Goal: Information Seeking & Learning: Find specific fact

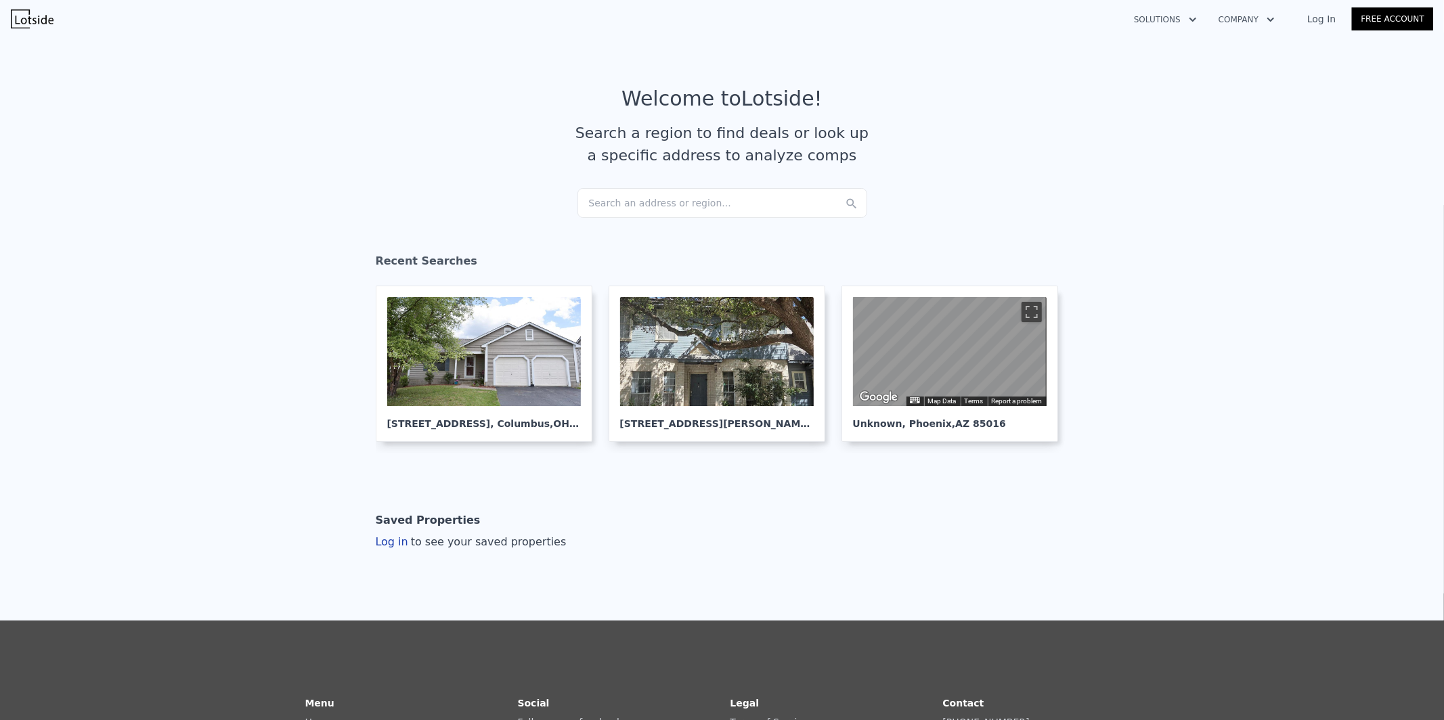
click at [670, 200] on div "Search an address or region..." at bounding box center [722, 203] width 290 height 30
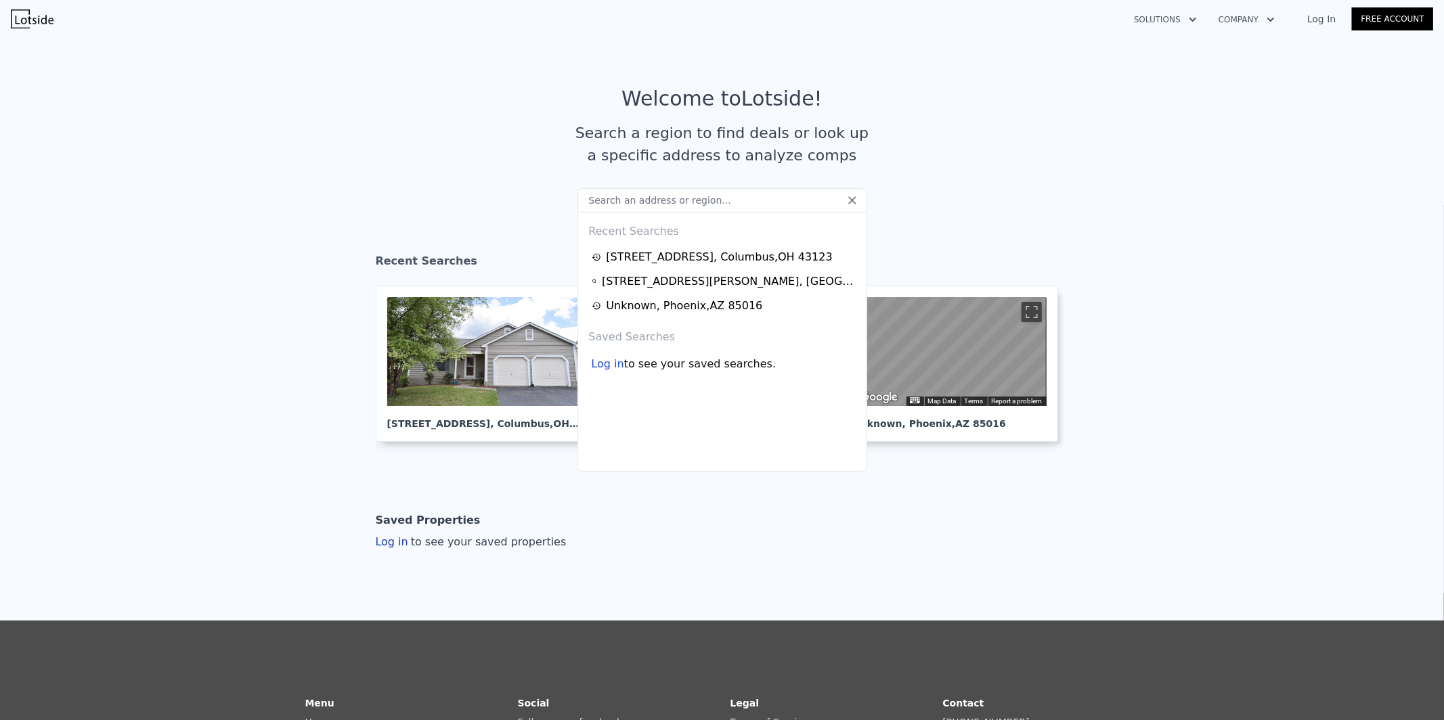
type input "[STREET_ADDRESS][PERSON_NAME]"
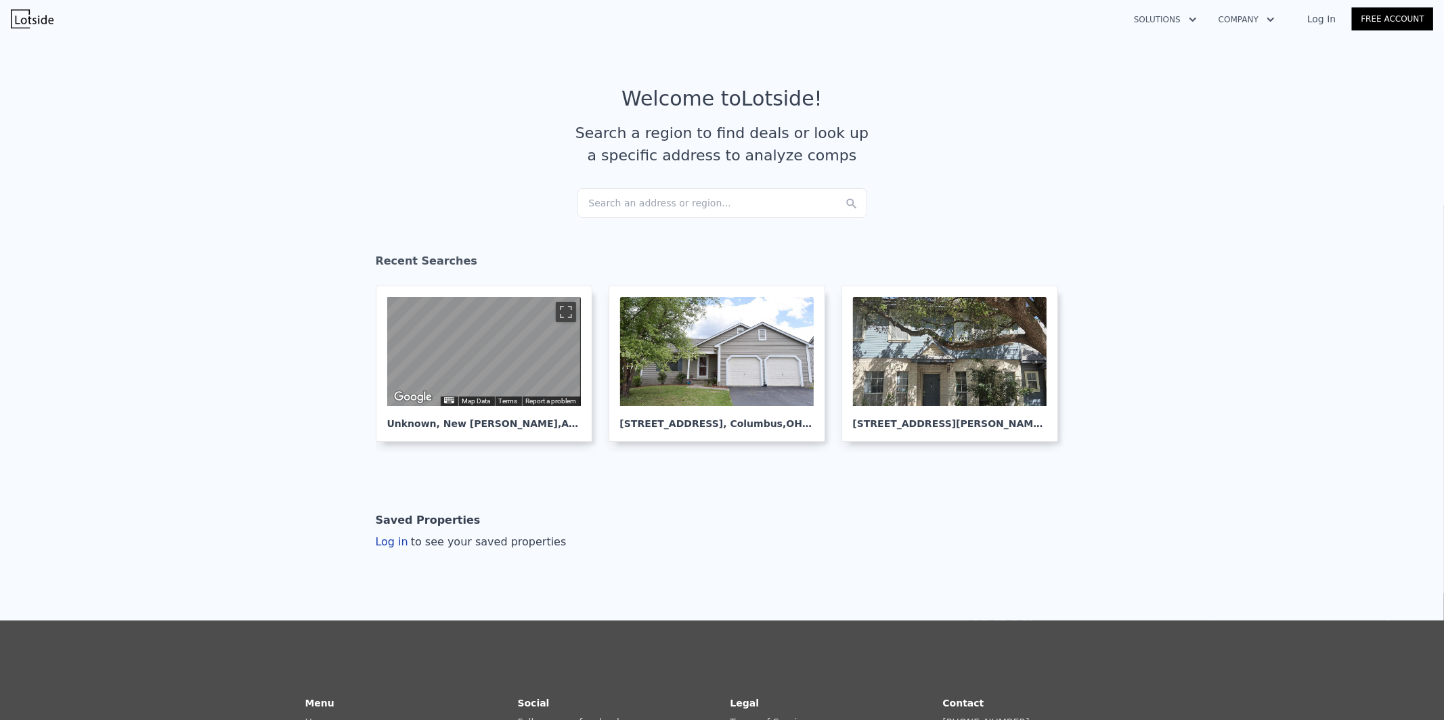
click at [726, 209] on div "Search an address or region..." at bounding box center [722, 203] width 290 height 30
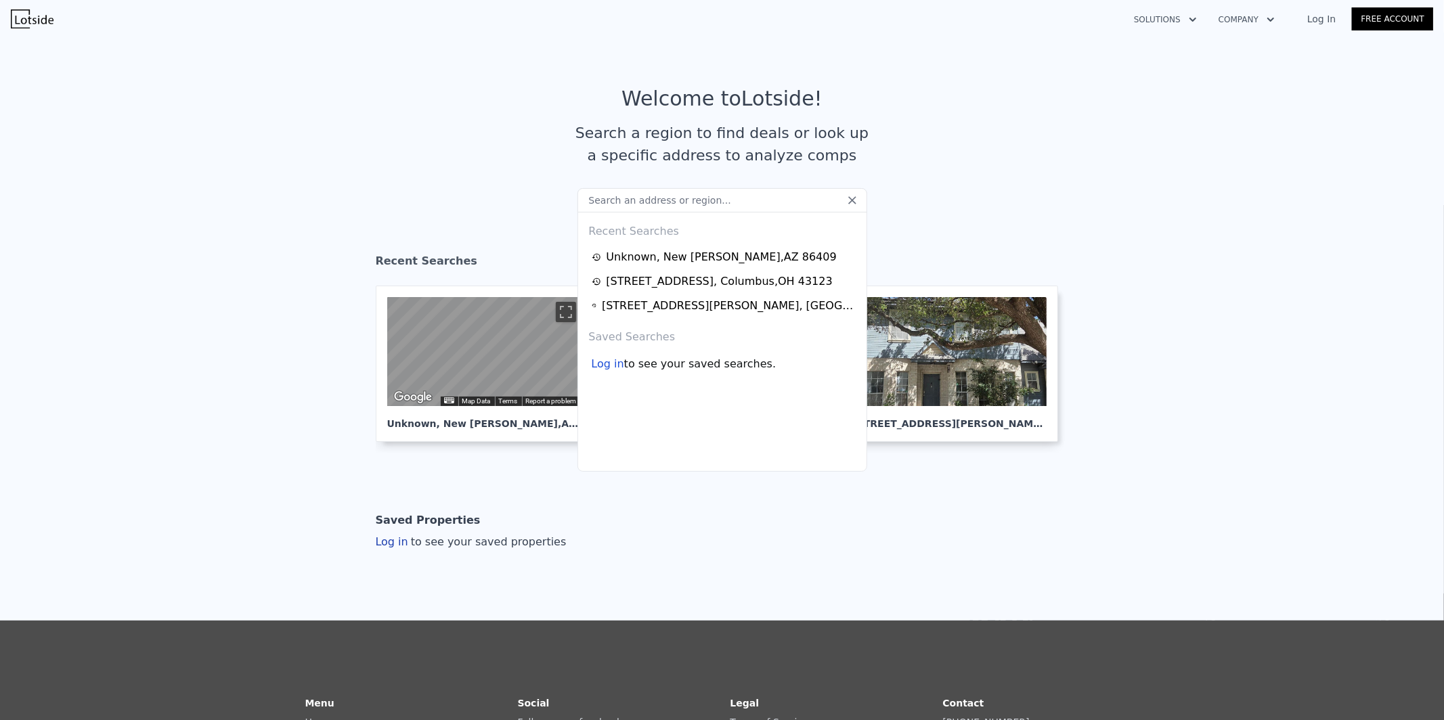
type input "[STREET_ADDRESS][PERSON_NAME]"
